Goal: Task Accomplishment & Management: Manage account settings

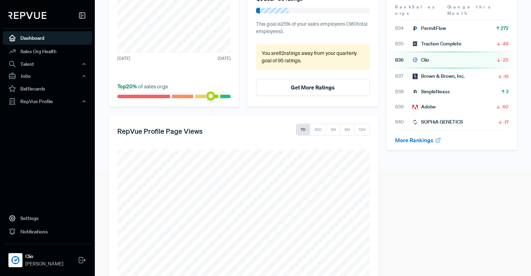
scroll to position [124, 0]
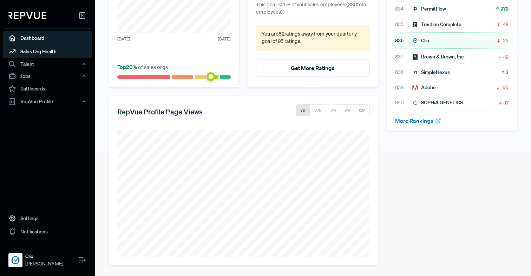
click at [68, 49] on link "Sales Org Health" at bounding box center [47, 51] width 89 height 13
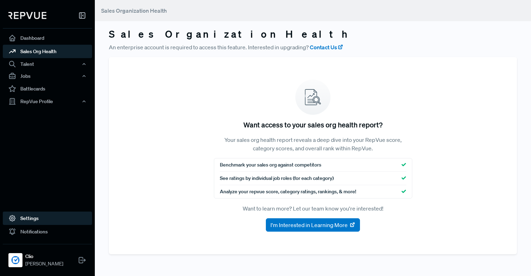
click at [39, 218] on link "Settings" at bounding box center [47, 217] width 89 height 13
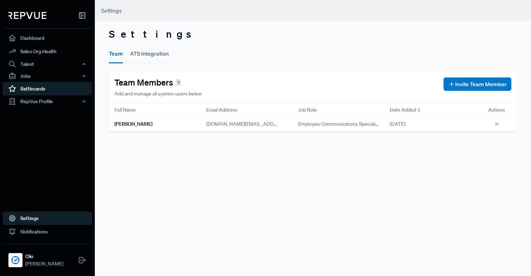
click at [63, 92] on link "Battlecards" at bounding box center [47, 88] width 89 height 13
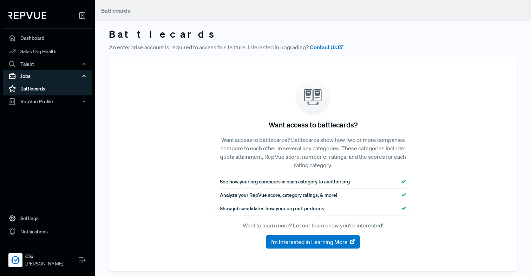
click at [57, 76] on div "Jobs" at bounding box center [47, 76] width 89 height 12
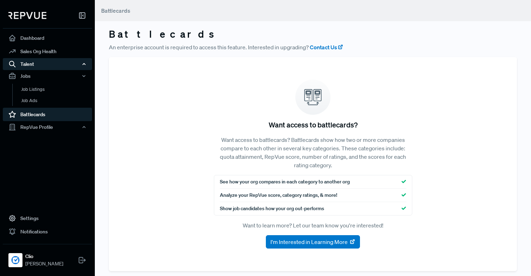
click at [56, 66] on div "Talent" at bounding box center [47, 64] width 89 height 12
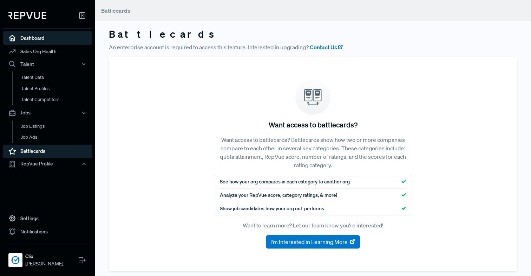
click at [53, 40] on link "Dashboard" at bounding box center [47, 37] width 89 height 13
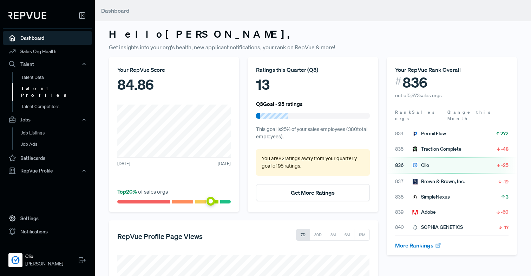
click at [54, 88] on link "Talent Profiles" at bounding box center [56, 92] width 89 height 18
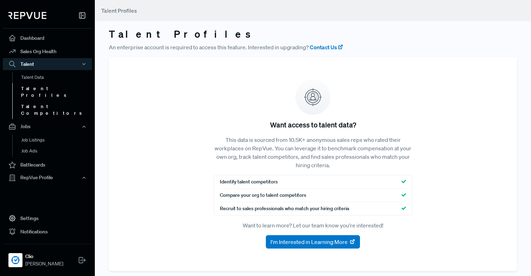
click at [54, 102] on link "Talent Competitors" at bounding box center [56, 110] width 89 height 18
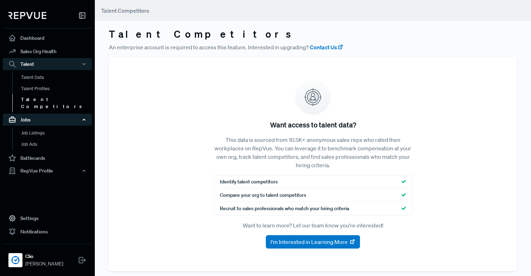
click at [56, 116] on div "Jobs" at bounding box center [47, 120] width 89 height 12
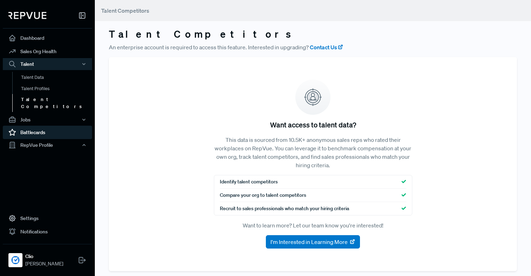
click at [53, 129] on link "Battlecards" at bounding box center [47, 131] width 89 height 13
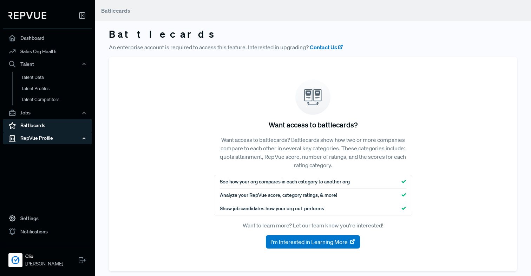
click at [55, 140] on div "RepVue Profile" at bounding box center [47, 138] width 89 height 12
click at [54, 149] on link "Profile Overview" at bounding box center [56, 155] width 89 height 18
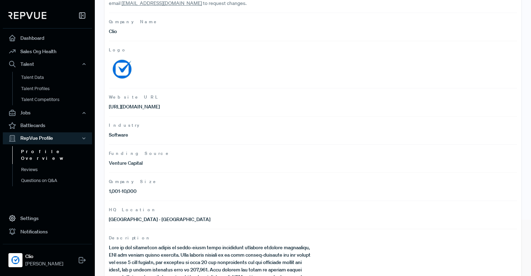
click at [128, 162] on p "Venture Capital" at bounding box center [211, 162] width 204 height 7
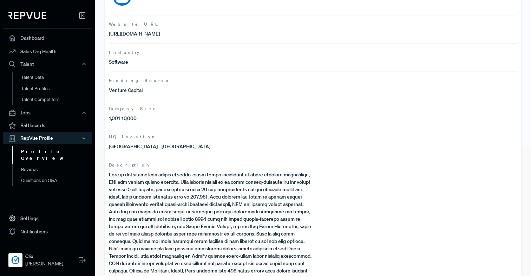
scroll to position [156, 0]
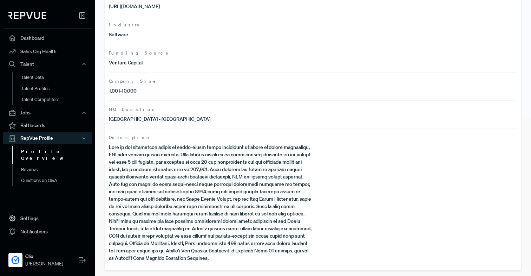
click at [58, 150] on link "Profile Overview" at bounding box center [56, 155] width 89 height 18
click at [52, 164] on link "Reviews" at bounding box center [56, 169] width 89 height 11
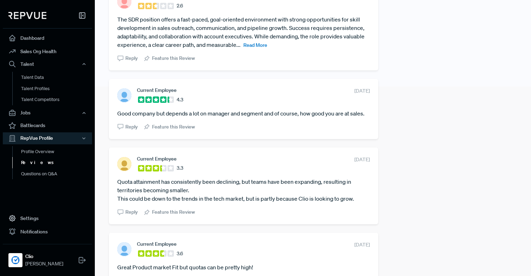
scroll to position [190, 0]
click at [54, 173] on link "Questions on Q&A" at bounding box center [56, 173] width 89 height 11
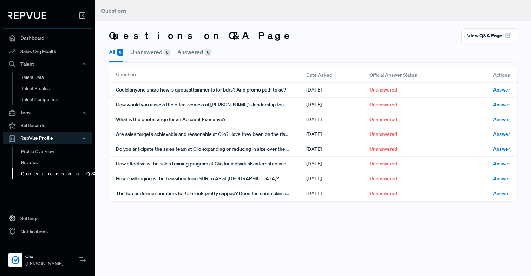
click at [150, 52] on button "Unanswered 8" at bounding box center [150, 52] width 40 height 18
click at [57, 162] on link "Reviews" at bounding box center [56, 162] width 89 height 11
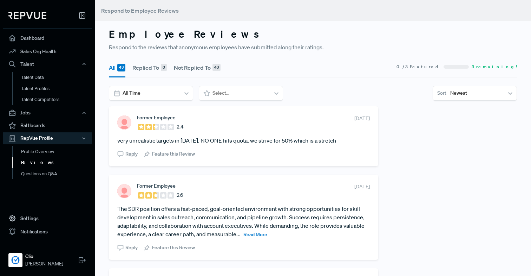
click at [246, 123] on section "Former Employee 2.4 [DATE]" at bounding box center [243, 123] width 253 height 16
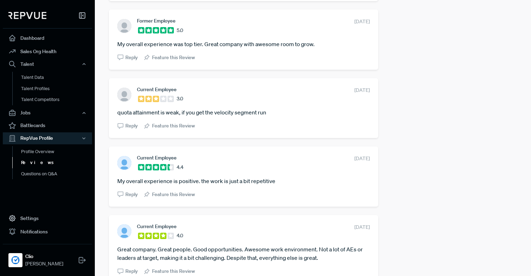
scroll to position [973, 0]
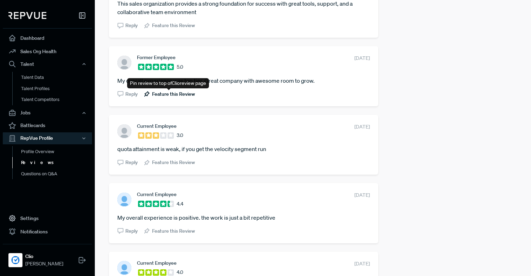
click at [178, 96] on span "Feature this Review" at bounding box center [173, 93] width 43 height 7
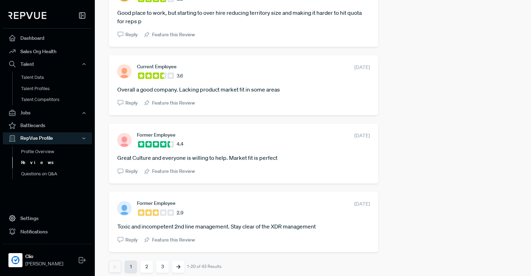
scroll to position [1327, 0]
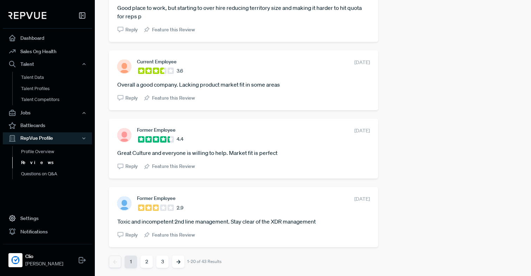
click at [147, 260] on button "2" at bounding box center [147, 261] width 12 height 12
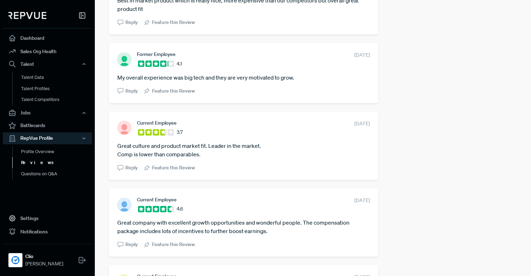
scroll to position [396, 0]
click at [184, 243] on span "Feature this Review" at bounding box center [173, 243] width 43 height 7
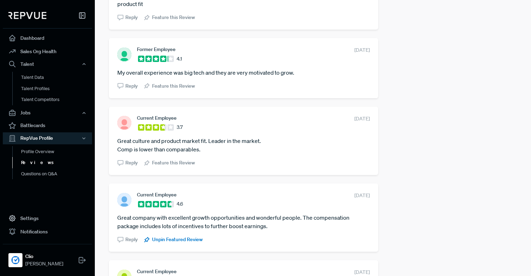
scroll to position [393, 0]
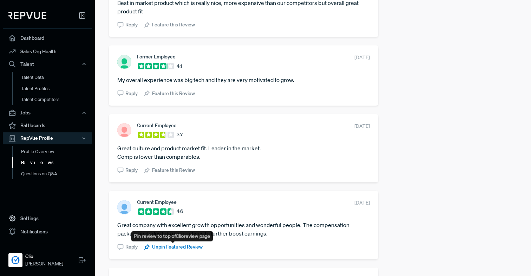
click at [183, 248] on span "Unpin Featured Review" at bounding box center [177, 246] width 51 height 7
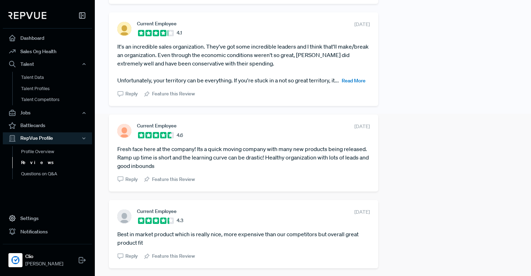
scroll to position [0, 0]
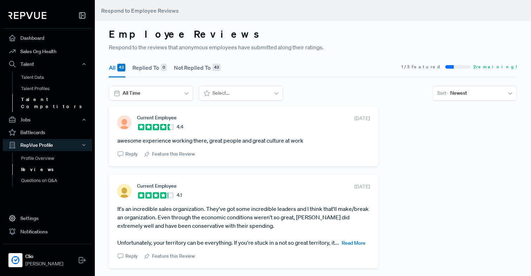
click at [61, 98] on link "Talent Competitors" at bounding box center [56, 103] width 89 height 18
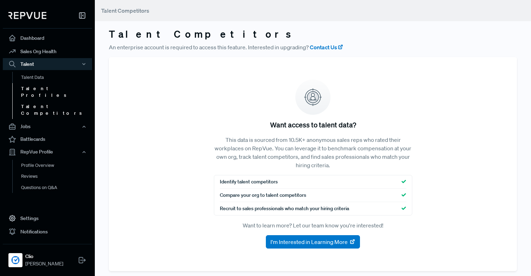
click at [59, 89] on link "Talent Profiles" at bounding box center [56, 92] width 89 height 18
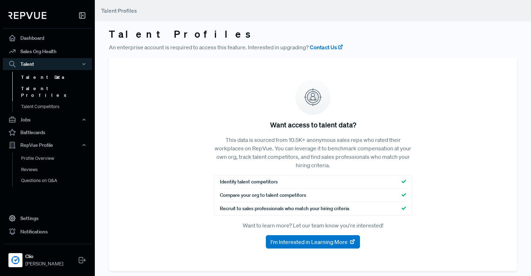
click at [58, 78] on link "Talent Data" at bounding box center [56, 77] width 89 height 11
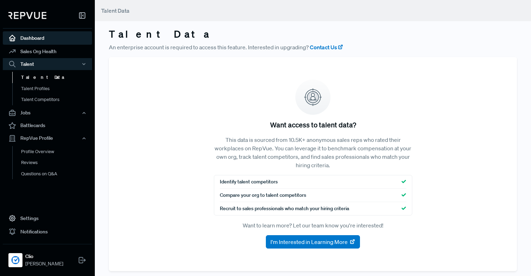
click at [55, 41] on link "Dashboard" at bounding box center [47, 37] width 89 height 13
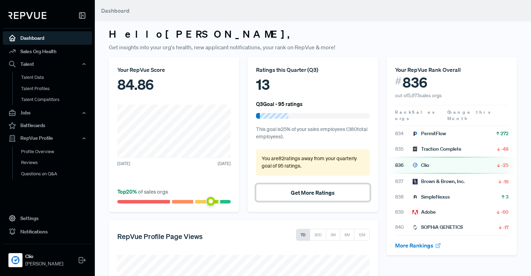
click at [266, 199] on button "Get More Ratings" at bounding box center [313, 192] width 114 height 17
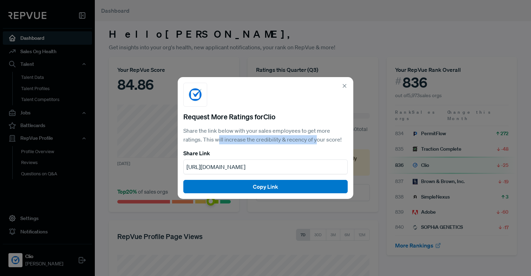
drag, startPoint x: 220, startPoint y: 139, endPoint x: 317, endPoint y: 138, distance: 97.7
click at [317, 138] on p "Share the link below with your sales employees to get more ratings. This will i…" at bounding box center [265, 135] width 164 height 18
click at [344, 86] on use at bounding box center [344, 85] width 3 height 3
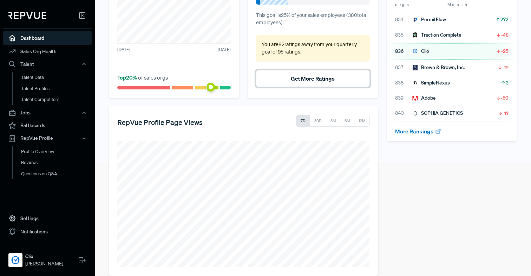
scroll to position [124, 0]
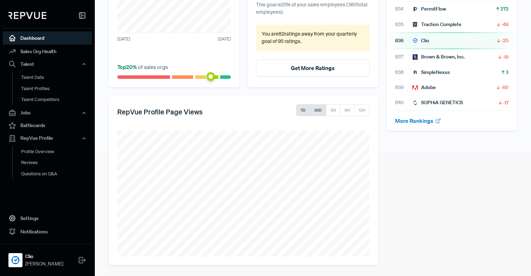
click at [321, 109] on button "30D" at bounding box center [318, 110] width 17 height 12
